Goal: Obtain resource: Download file/media

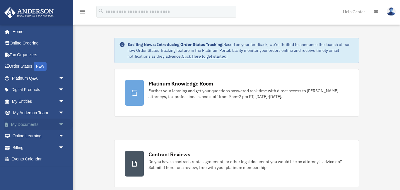
click at [29, 125] on link "My Documents arrow_drop_down" at bounding box center [38, 125] width 69 height 12
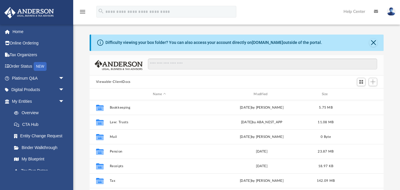
scroll to position [133, 294]
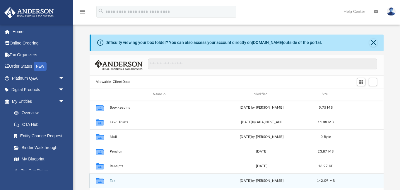
click at [112, 181] on button "Tax" at bounding box center [160, 181] width 100 height 4
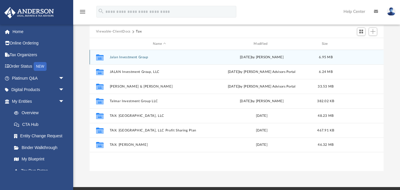
scroll to position [51, 0]
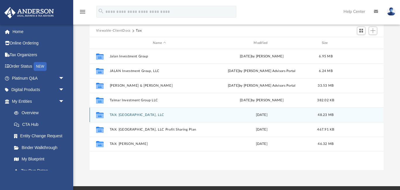
click at [101, 116] on icon "grid" at bounding box center [100, 116] width 8 height 5
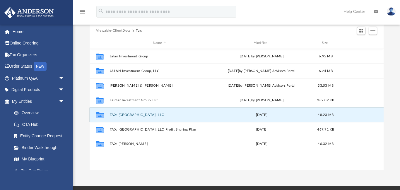
click at [113, 115] on button "TAX: [GEOGRAPHIC_DATA], LLC" at bounding box center [160, 115] width 100 height 4
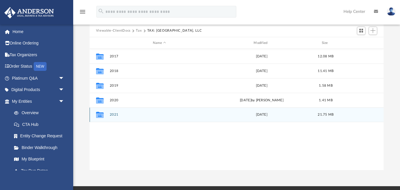
click at [113, 115] on button "2021" at bounding box center [160, 115] width 100 height 4
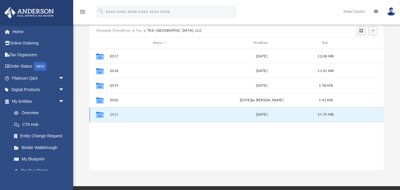
click at [113, 115] on button "2021" at bounding box center [160, 115] width 100 height 4
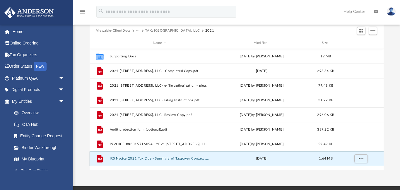
click at [123, 160] on button "IRS Notice 2021 Tax Due - Summary of Taxpayer Contact .pdf" at bounding box center [160, 159] width 100 height 4
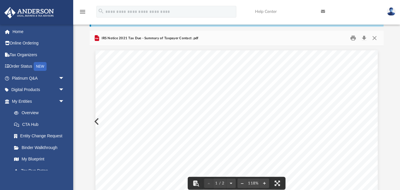
scroll to position [26, 0]
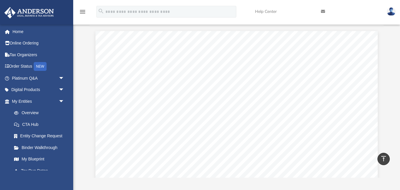
scroll to position [44, 0]
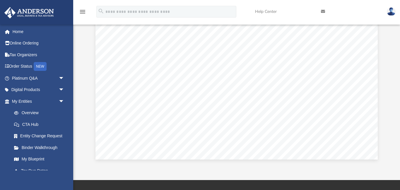
scroll to position [0, 0]
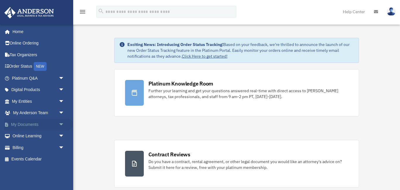
click at [24, 124] on link "My Documents arrow_drop_down" at bounding box center [38, 125] width 69 height 12
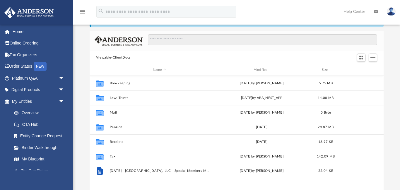
scroll to position [25, 0]
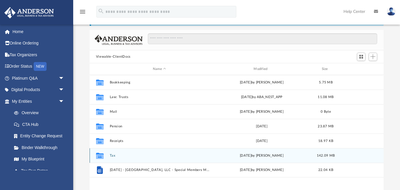
click at [111, 157] on button "Tax" at bounding box center [160, 156] width 100 height 4
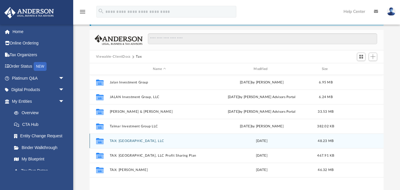
click at [133, 141] on button "TAX: [GEOGRAPHIC_DATA], LLC" at bounding box center [160, 141] width 100 height 4
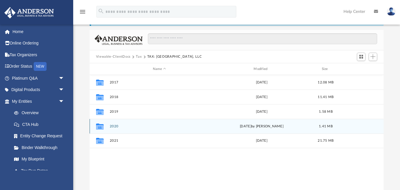
click at [115, 126] on button "2020" at bounding box center [160, 126] width 100 height 4
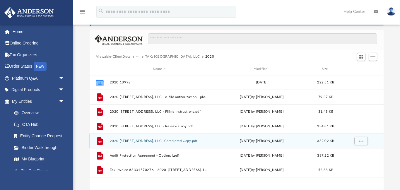
click at [138, 141] on button "2020 [STREET_ADDRESS], LLC- Completed Copy.pdf" at bounding box center [160, 141] width 100 height 4
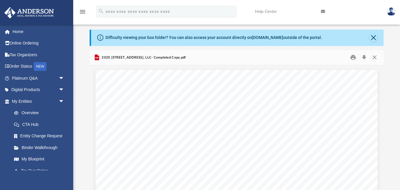
scroll to position [0, 0]
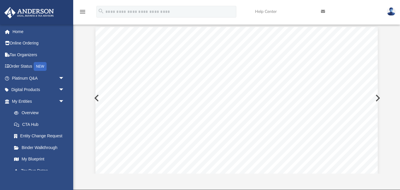
scroll to position [67, 0]
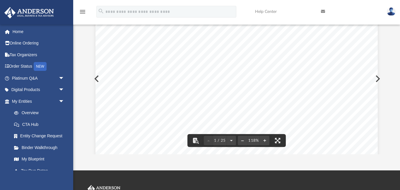
click at [379, 80] on button "Preview" at bounding box center [377, 79] width 13 height 16
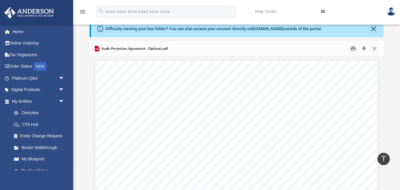
scroll to position [14, 0]
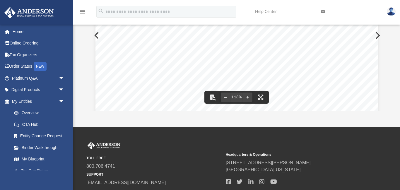
scroll to position [114, 0]
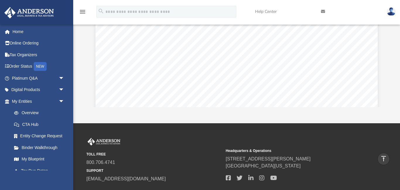
click at [388, 105] on div "Difficulty viewing your box folder? You can also access your account directly o…" at bounding box center [236, 13] width 327 height 187
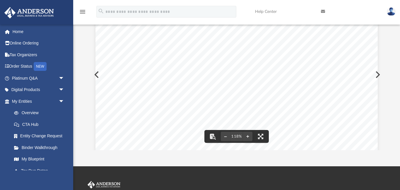
click at [378, 75] on button "Preview" at bounding box center [377, 74] width 13 height 16
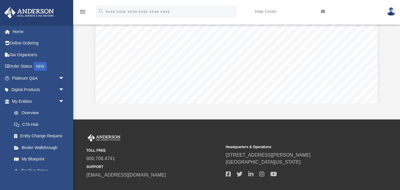
scroll to position [0, 0]
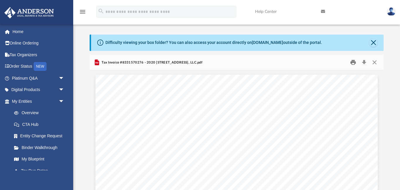
click at [353, 64] on button "Print" at bounding box center [353, 62] width 12 height 9
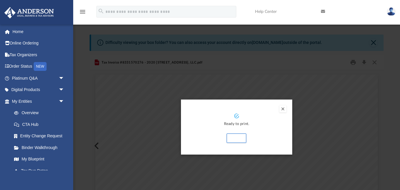
click at [283, 110] on button "Preview" at bounding box center [282, 108] width 7 height 7
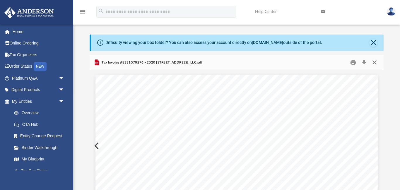
click at [377, 63] on button "Close" at bounding box center [374, 62] width 11 height 9
